Goal: Task Accomplishment & Management: Manage account settings

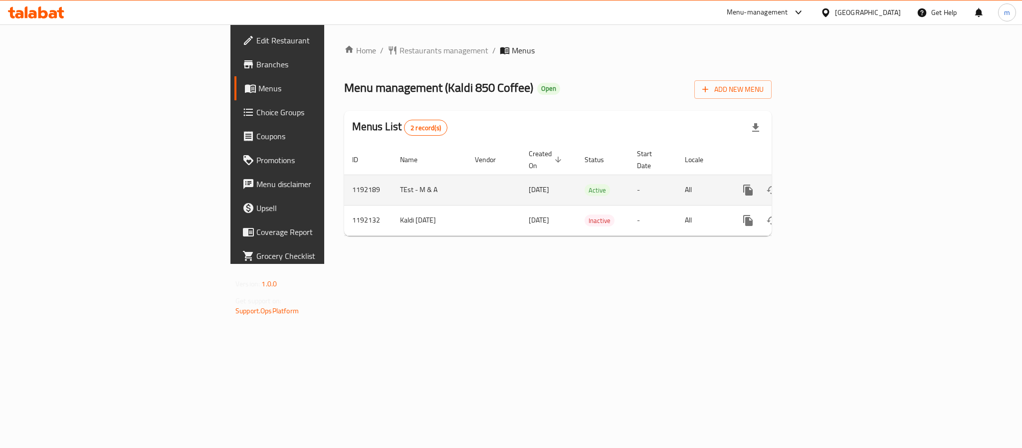
click at [825, 186] on icon "enhanced table" at bounding box center [820, 190] width 9 height 9
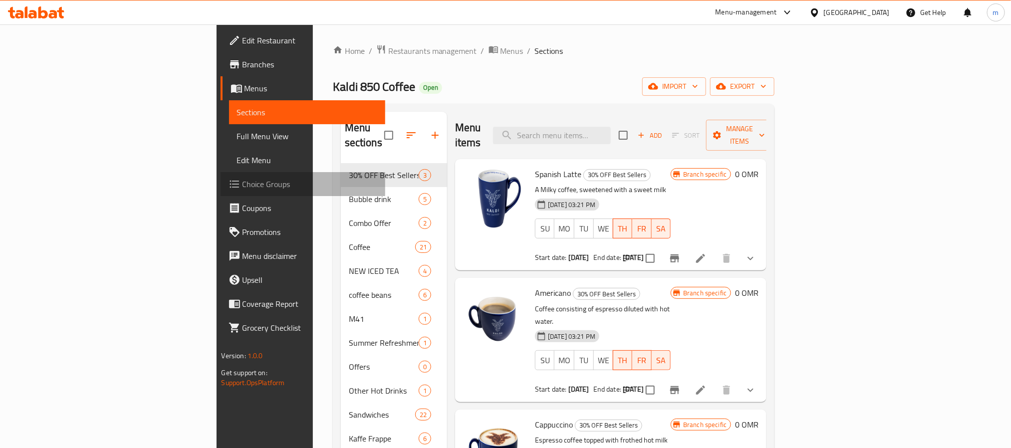
click at [243, 183] on span "Choice Groups" at bounding box center [310, 184] width 135 height 12
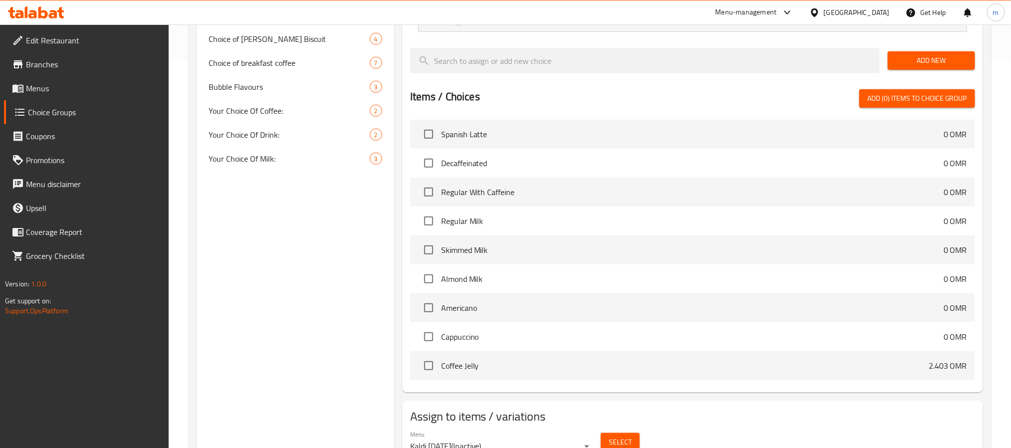
scroll to position [361, 0]
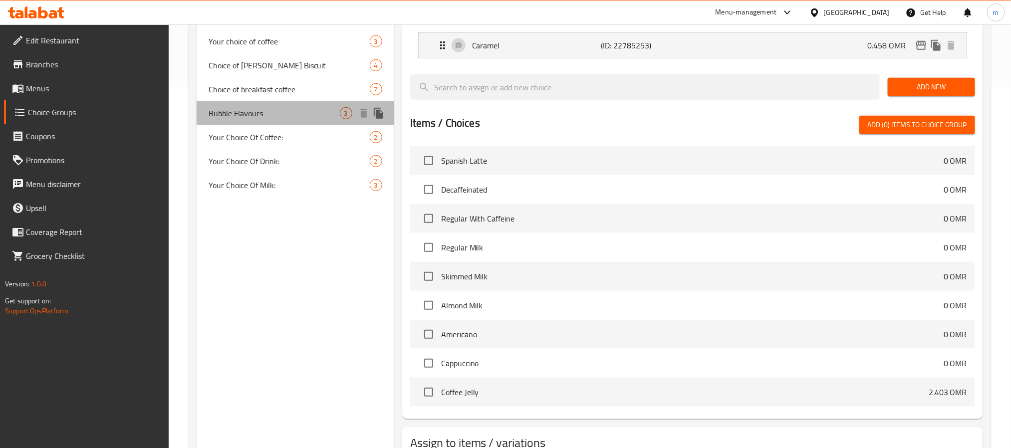
click at [229, 115] on span "Bubble Flavours" at bounding box center [274, 113] width 131 height 12
type input "Bubble Flavours"
type input "بابُلز الفقاعات"
type input "1"
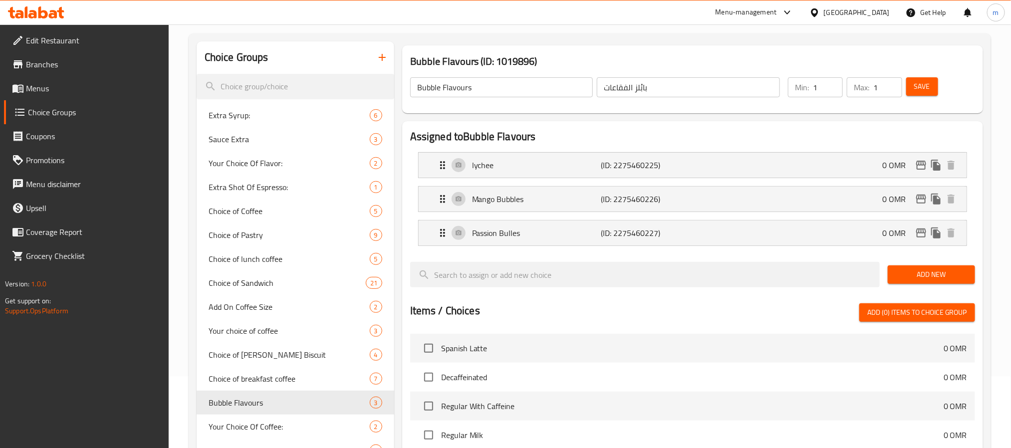
scroll to position [0, 0]
